Goal: Find specific page/section

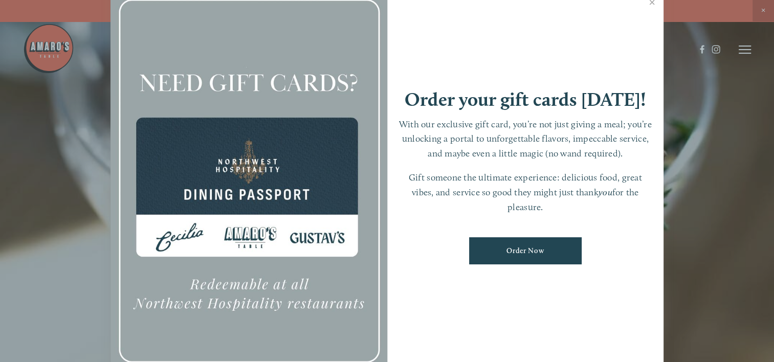
click at [760, 8] on div at bounding box center [387, 181] width 774 height 362
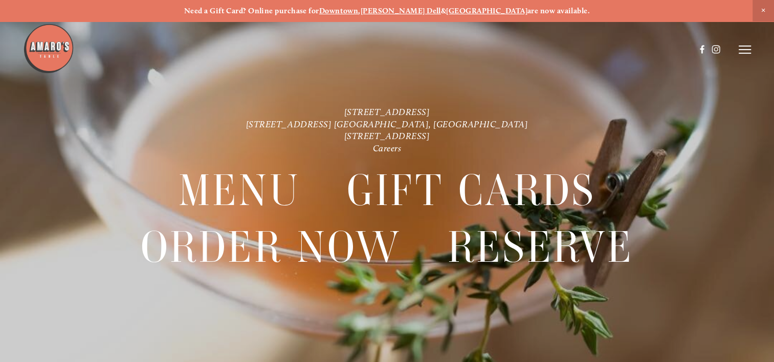
click at [760, 8] on span "Close Announcement" at bounding box center [762, 10] width 21 height 21
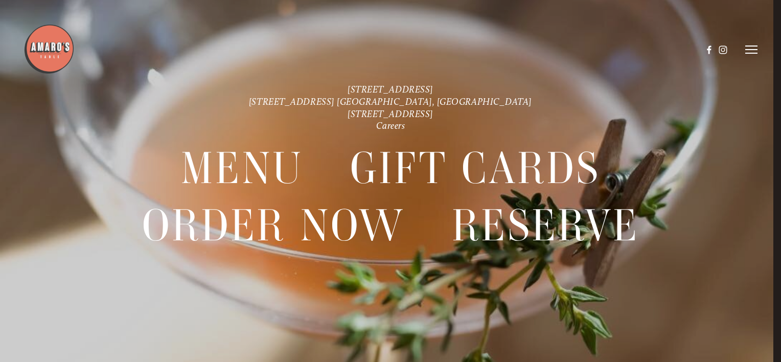
click at [760, 8] on div at bounding box center [390, 181] width 781 height 362
click at [762, 8] on div at bounding box center [390, 181] width 781 height 362
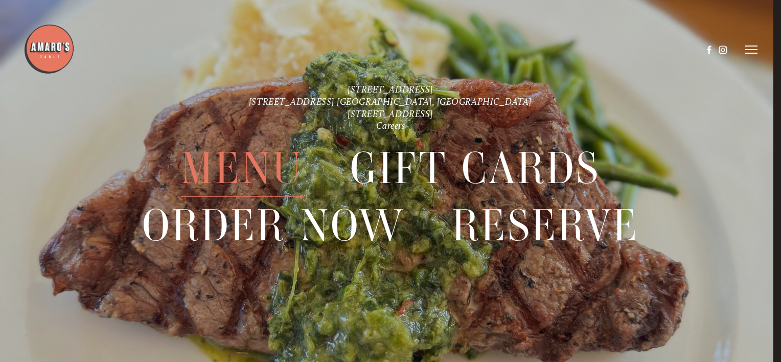
click at [207, 174] on span "Menu" at bounding box center [242, 169] width 122 height 57
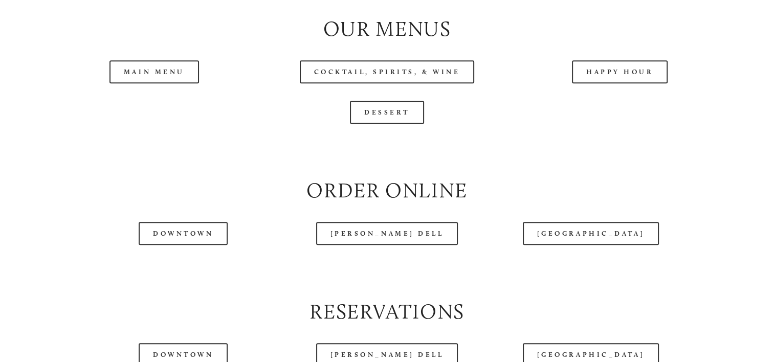
scroll to position [1064, 0]
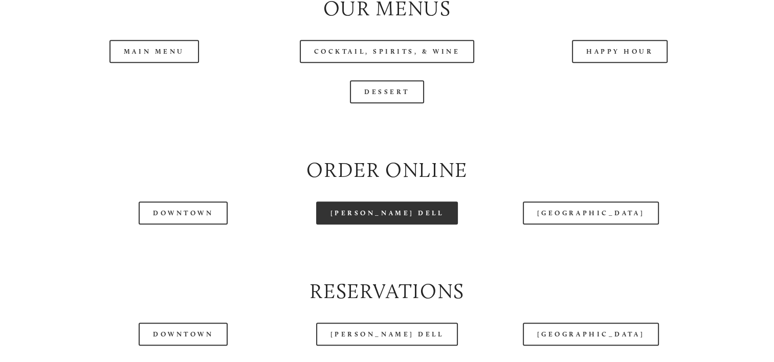
click at [371, 225] on link "[PERSON_NAME] Dell" at bounding box center [387, 213] width 142 height 23
